Goal: Navigation & Orientation: Find specific page/section

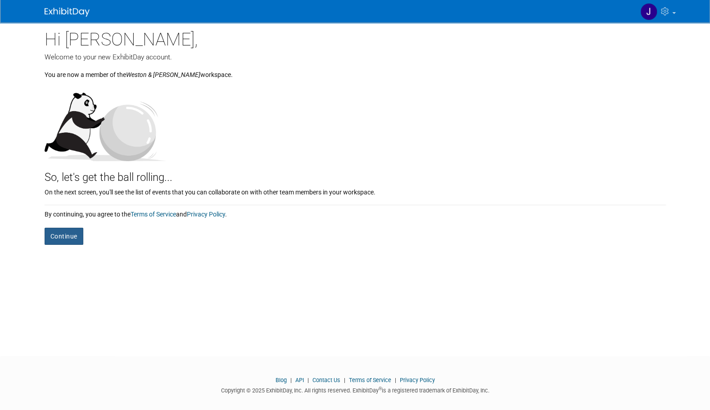
click at [68, 236] on button "Continue" at bounding box center [64, 236] width 39 height 17
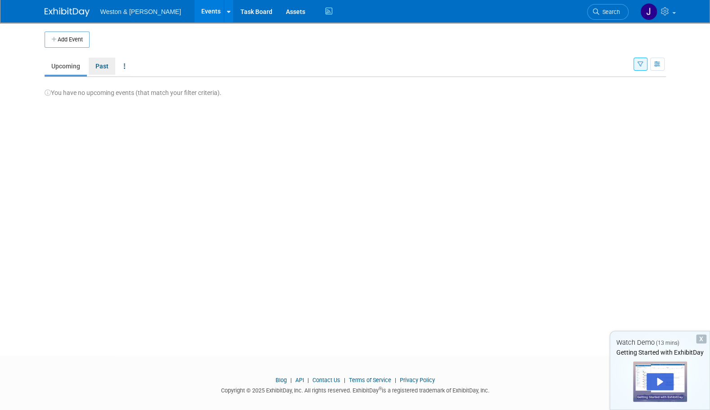
click at [102, 65] on link "Past" at bounding box center [102, 66] width 27 height 17
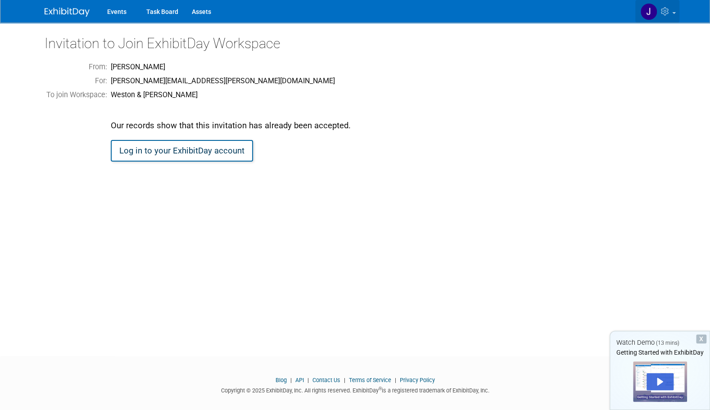
click at [649, 10] on img at bounding box center [648, 11] width 17 height 17
